Goal: Find specific page/section: Find specific page/section

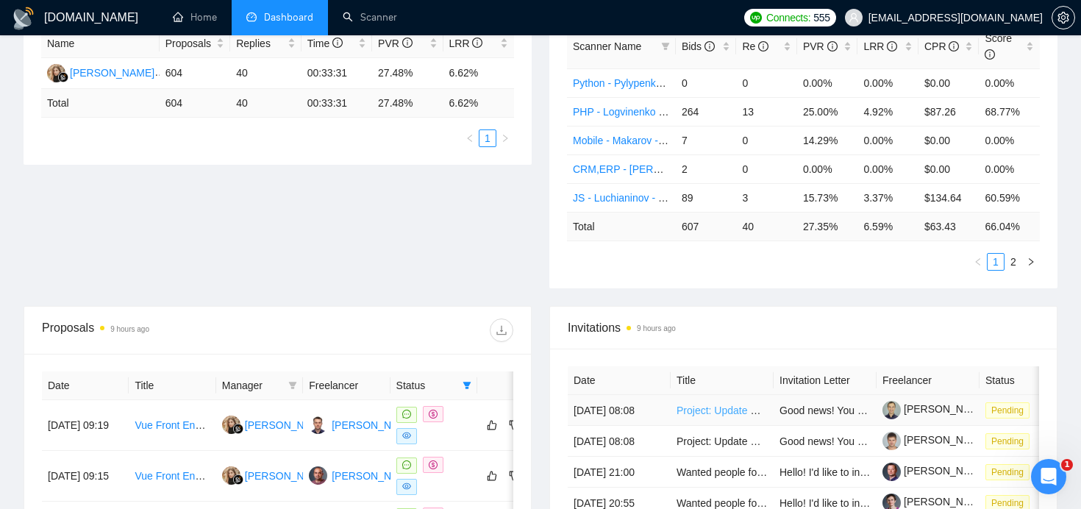
click at [730, 416] on link "Project: Update Osmo-style Educational App for Latest iOS" at bounding box center [811, 410] width 269 height 12
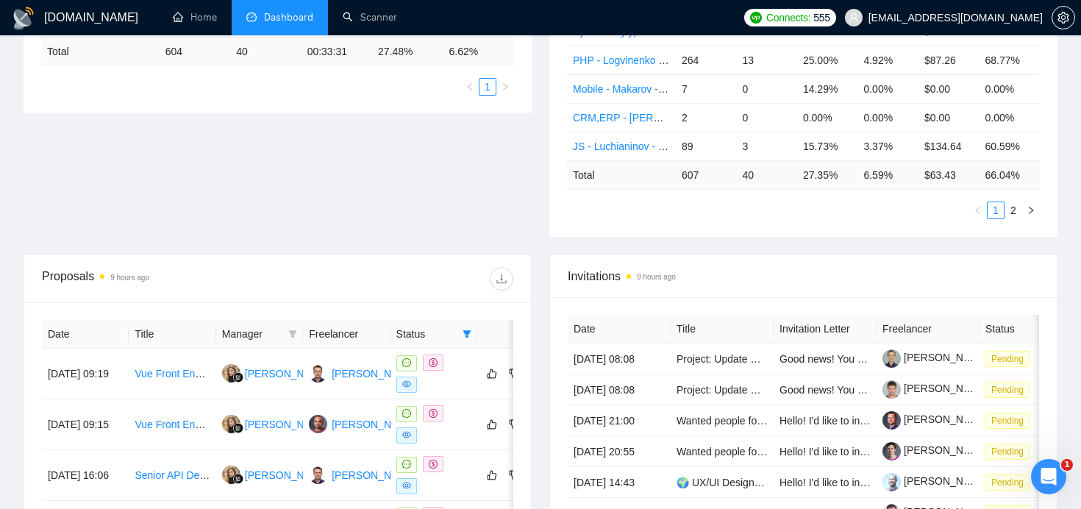
scroll to position [347, 0]
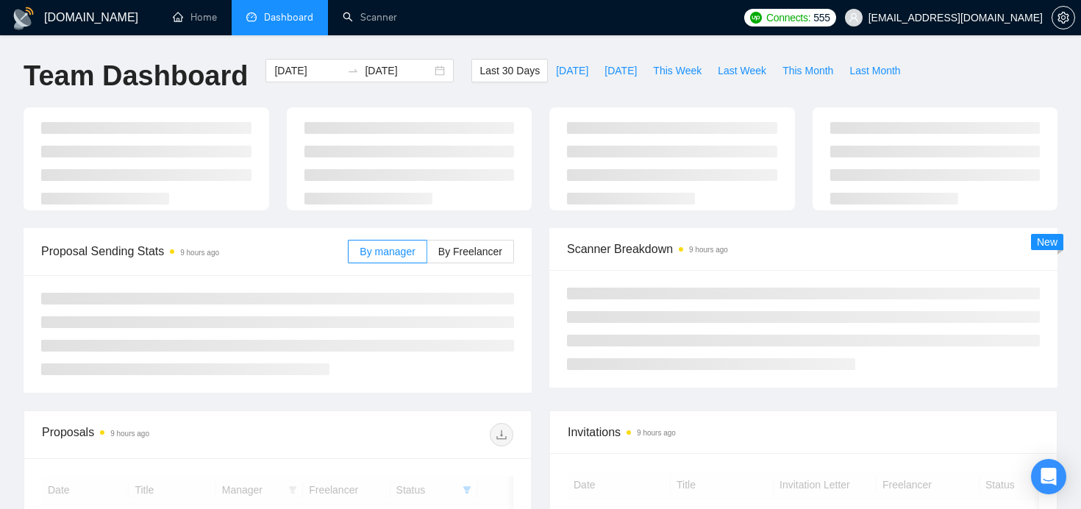
scroll to position [267, 0]
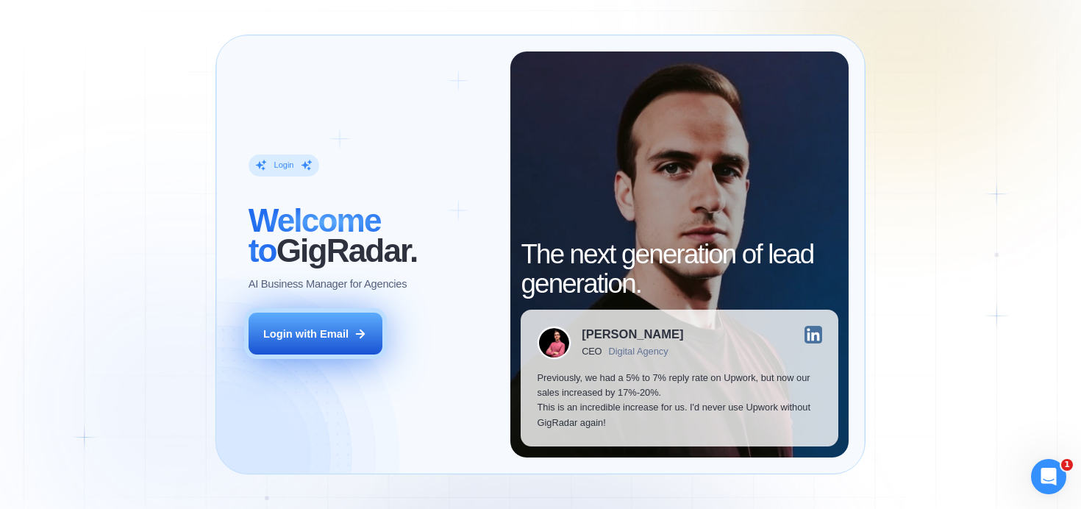
click at [354, 339] on icon at bounding box center [360, 333] width 13 height 13
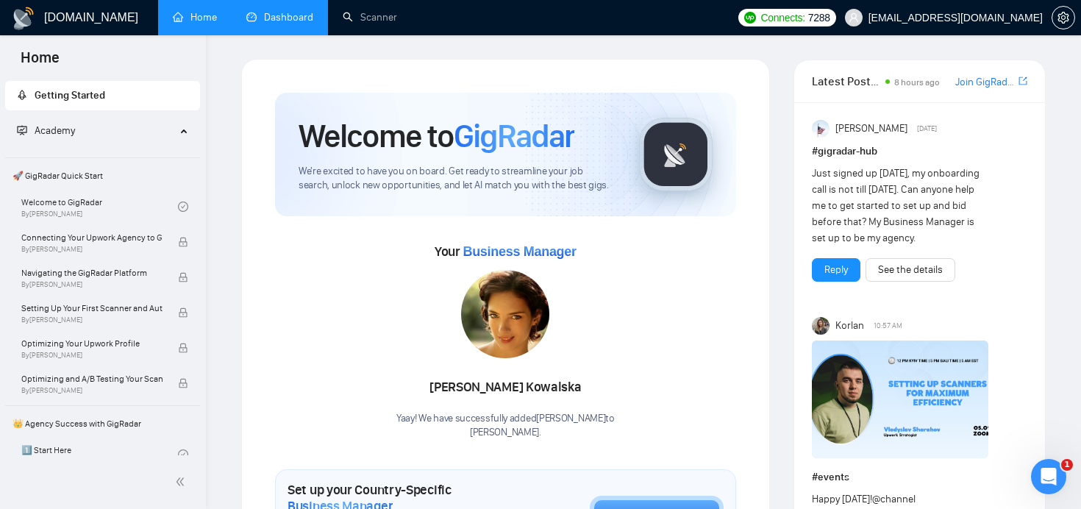
click at [283, 21] on link "Dashboard" at bounding box center [279, 17] width 67 height 13
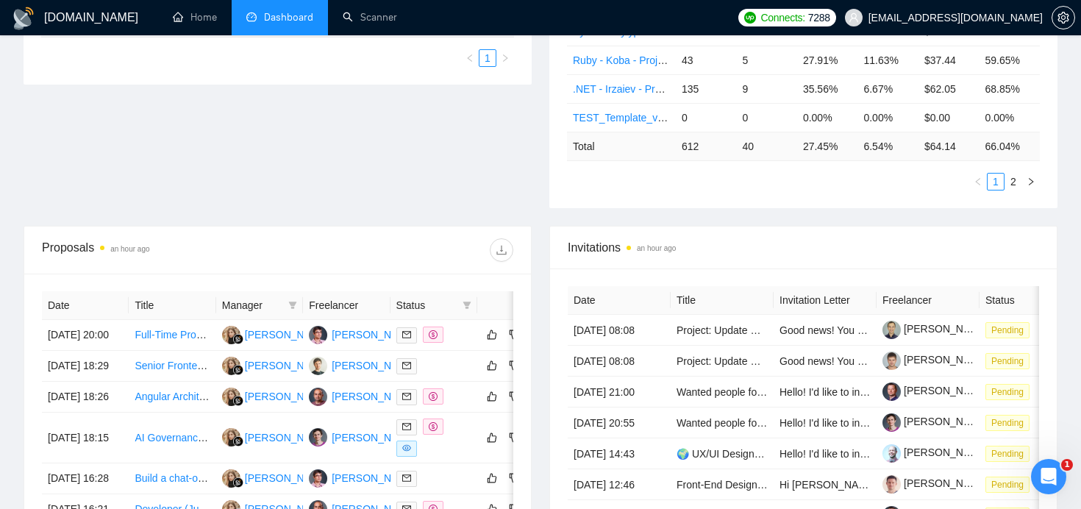
scroll to position [410, 0]
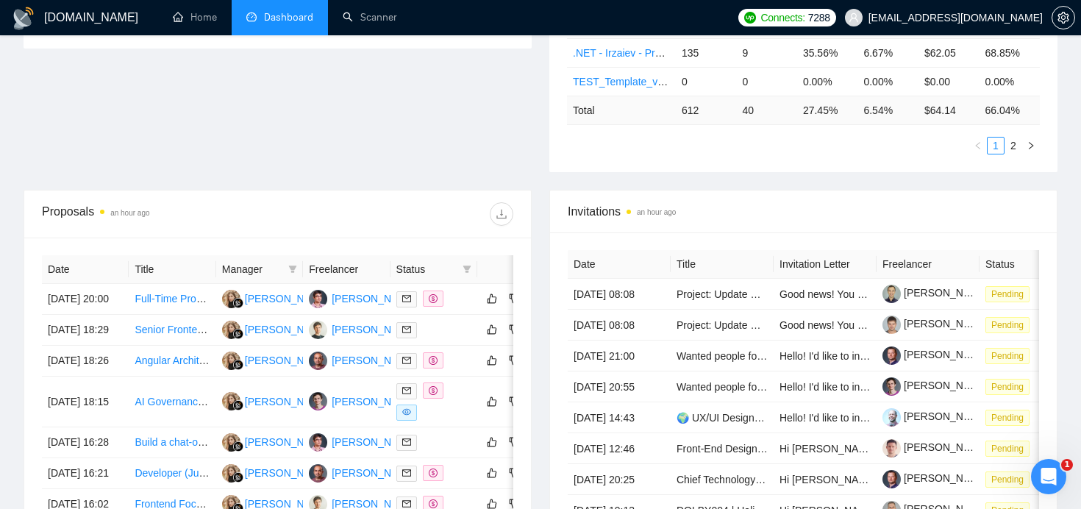
click at [441, 273] on span "Status" at bounding box center [426, 269] width 60 height 16
click at [468, 271] on icon "filter" at bounding box center [467, 268] width 8 height 7
click at [404, 294] on input "checkbox" at bounding box center [401, 297] width 12 height 12
checkbox input "true"
click at [405, 221] on div at bounding box center [396, 214] width 236 height 24
